Goal: Task Accomplishment & Management: Use online tool/utility

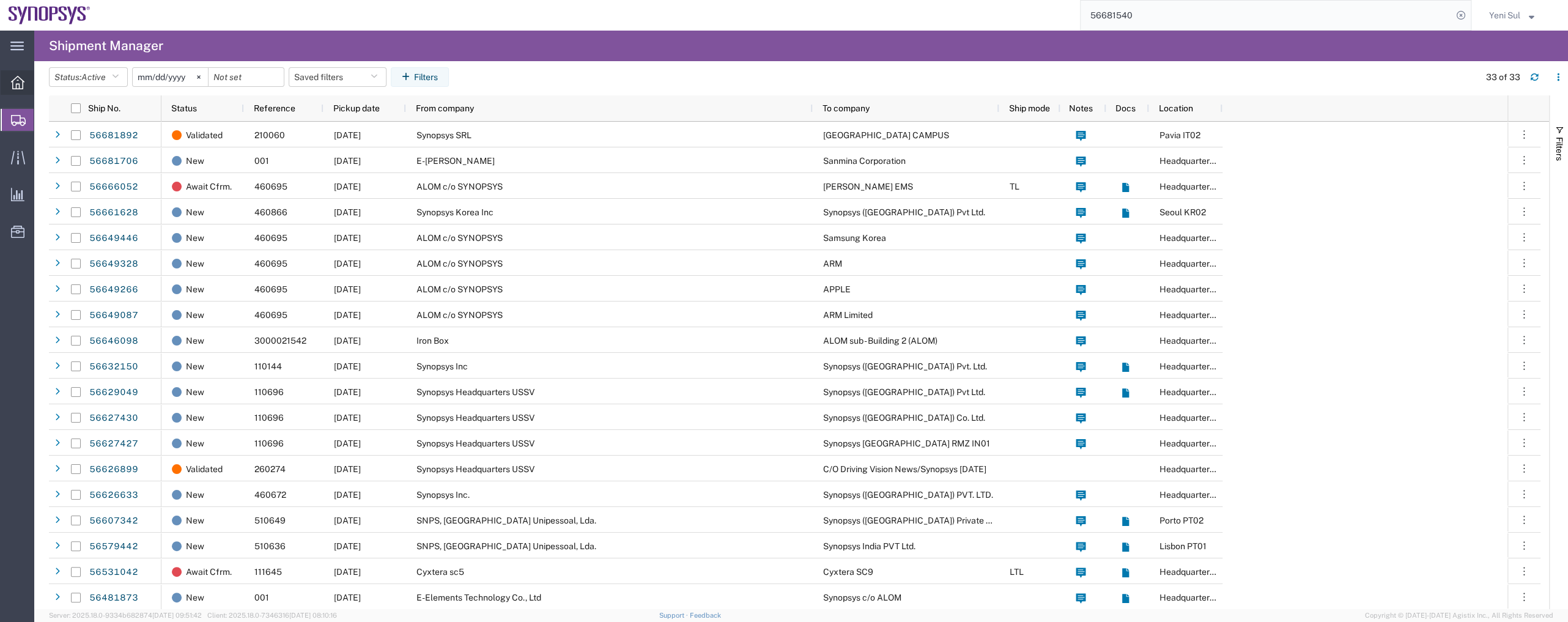
click at [20, 91] on div at bounding box center [18, 82] width 35 height 25
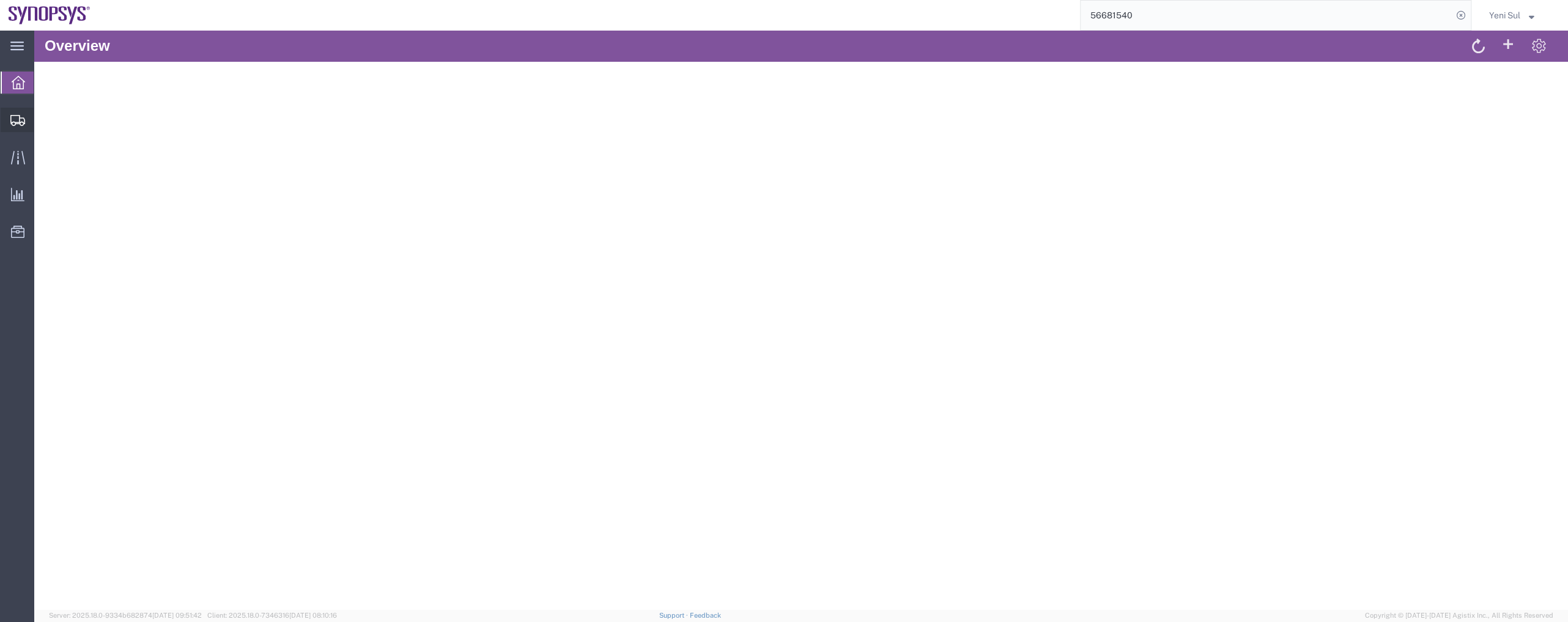
click at [0, 0] on span "Create Shipment" at bounding box center [0, 0] width 0 height 0
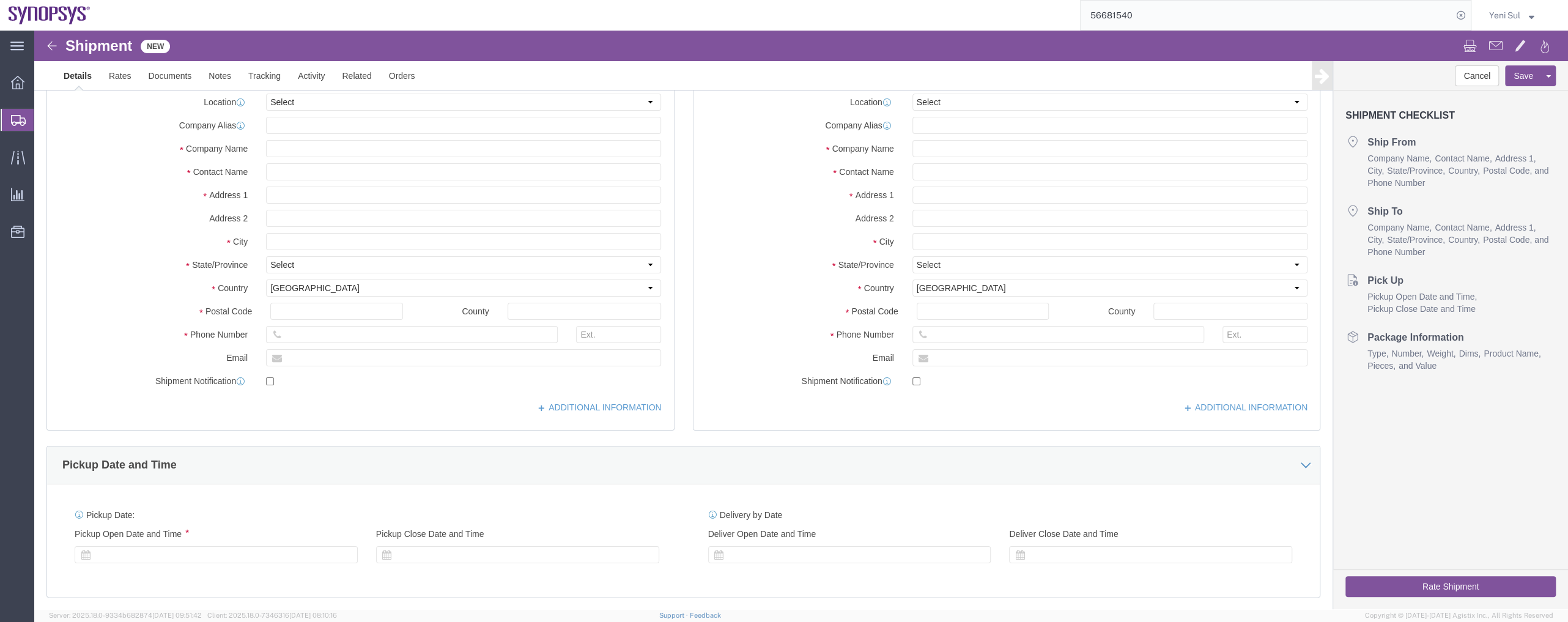
click at [0, 0] on span "Shipment Manager" at bounding box center [0, 0] width 0 height 0
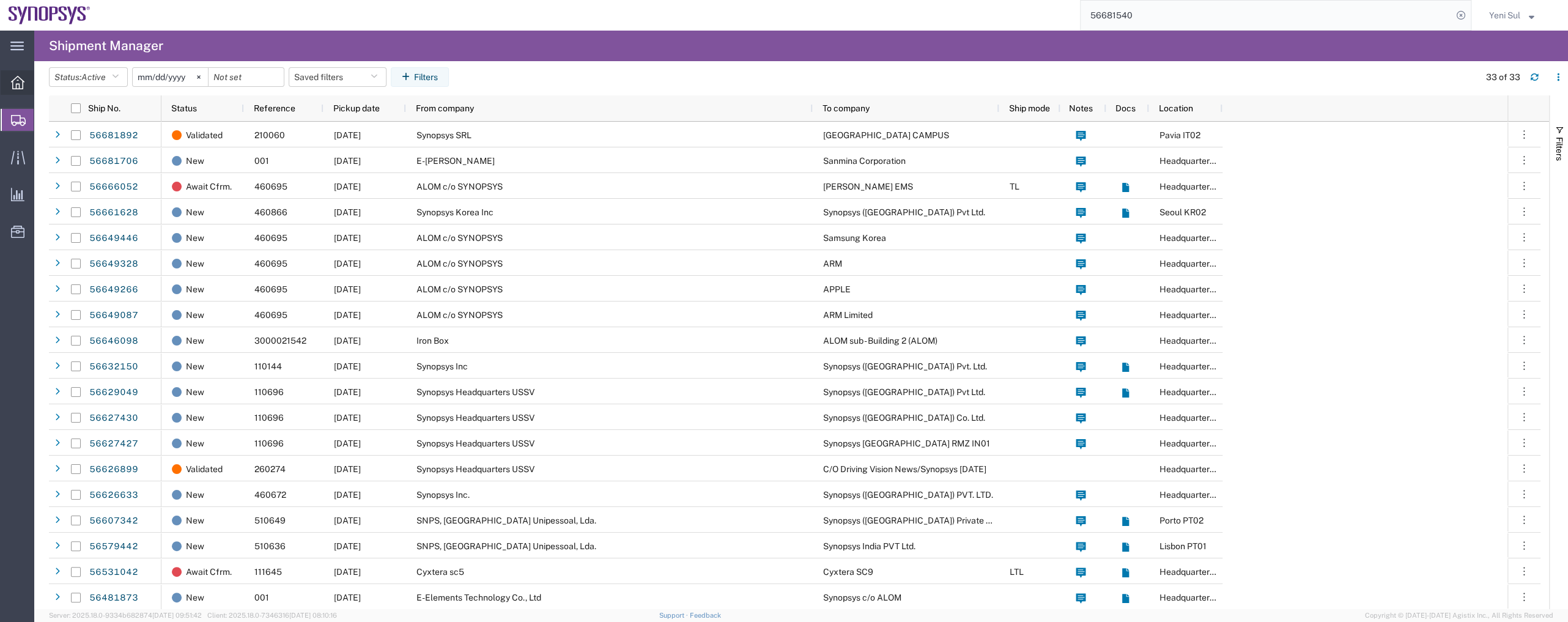
click at [42, 81] on span "Overview" at bounding box center [37, 82] width 8 height 25
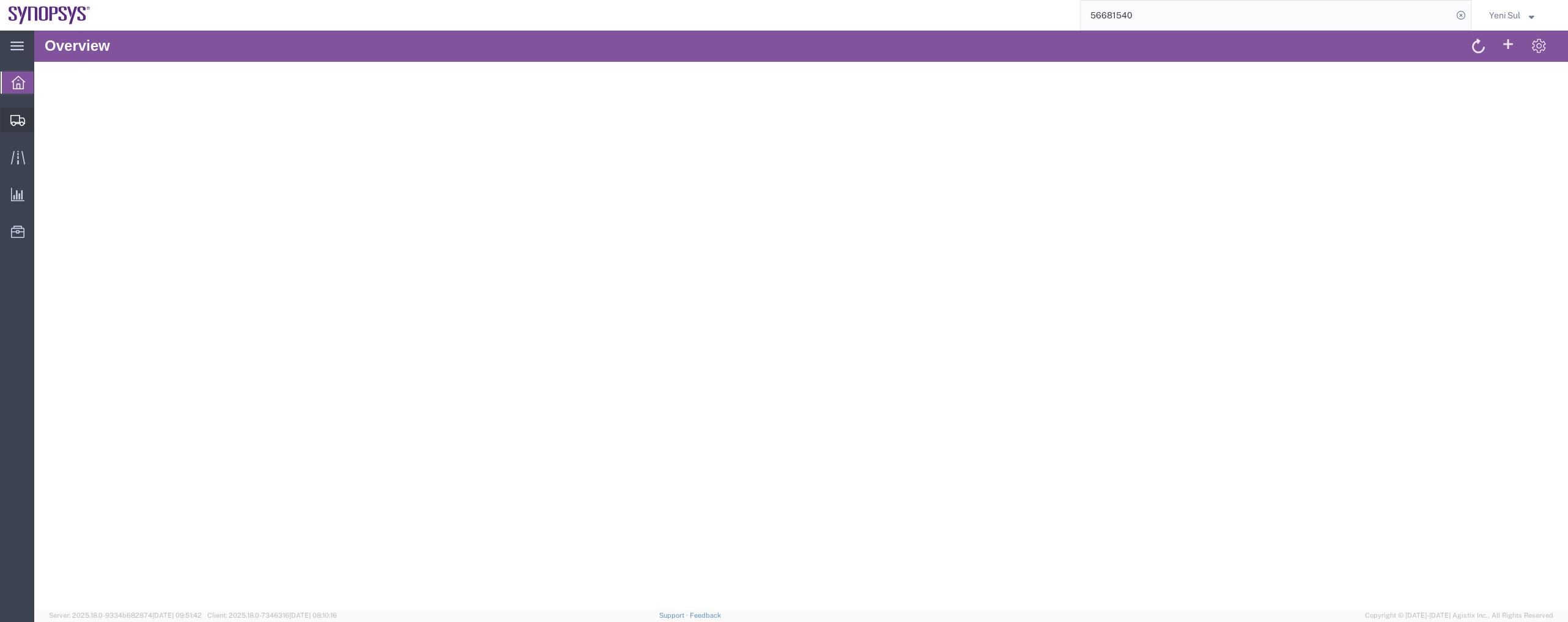
click at [0, 0] on span "Shipment Manager" at bounding box center [0, 0] width 0 height 0
